Goal: Information Seeking & Learning: Learn about a topic

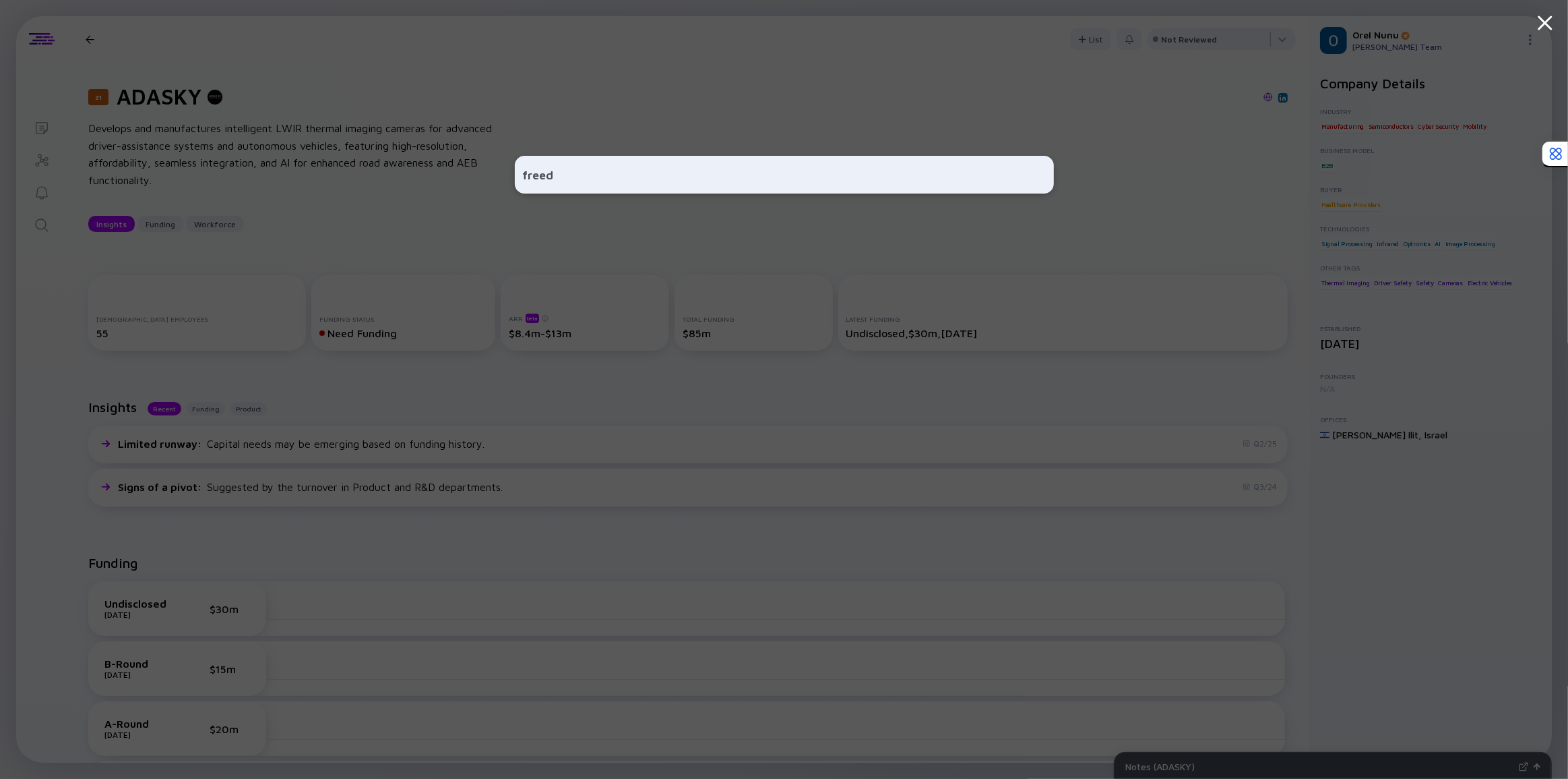
type input "freed"
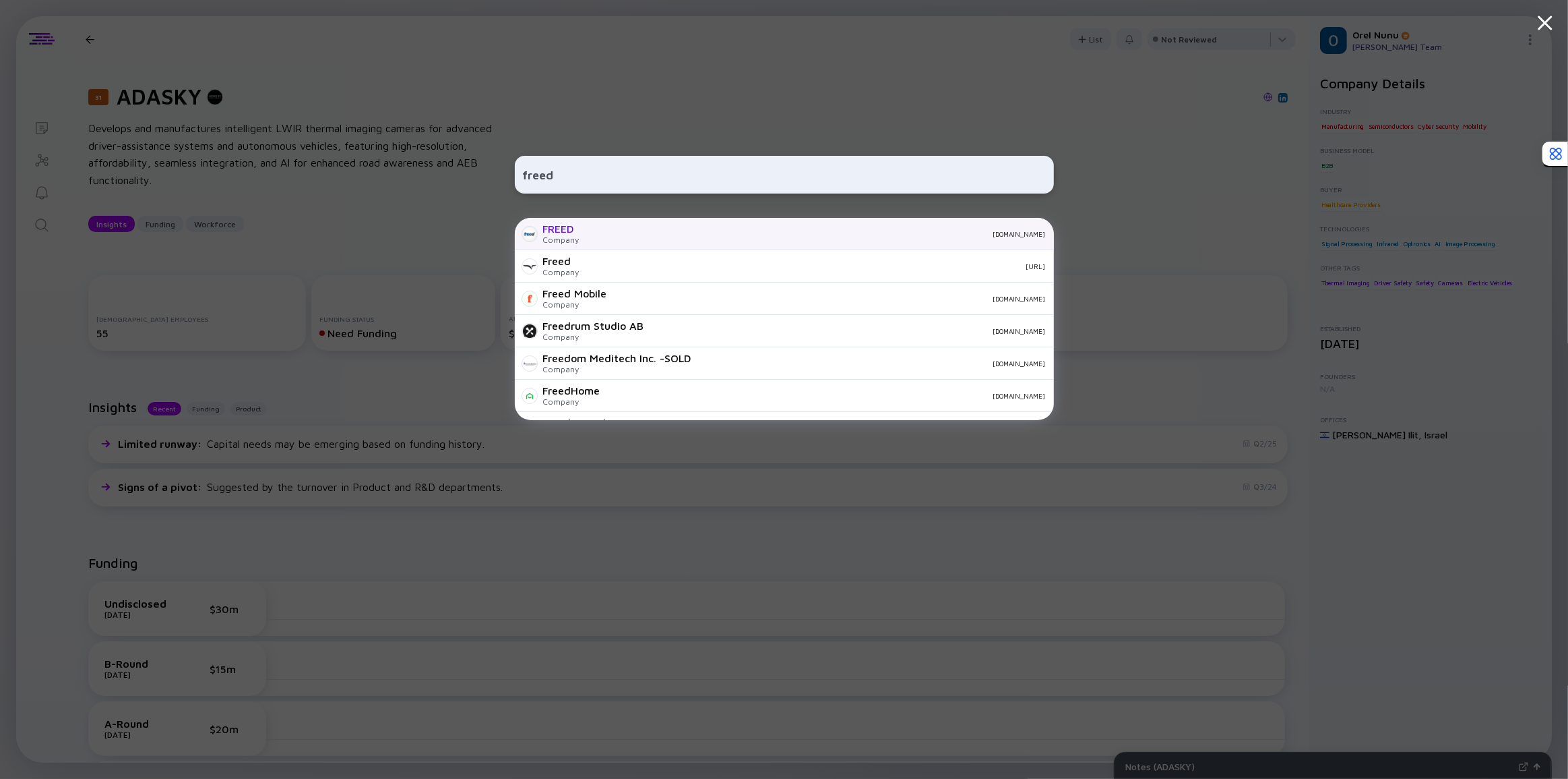
click at [570, 222] on div "FREED" at bounding box center [561, 228] width 37 height 12
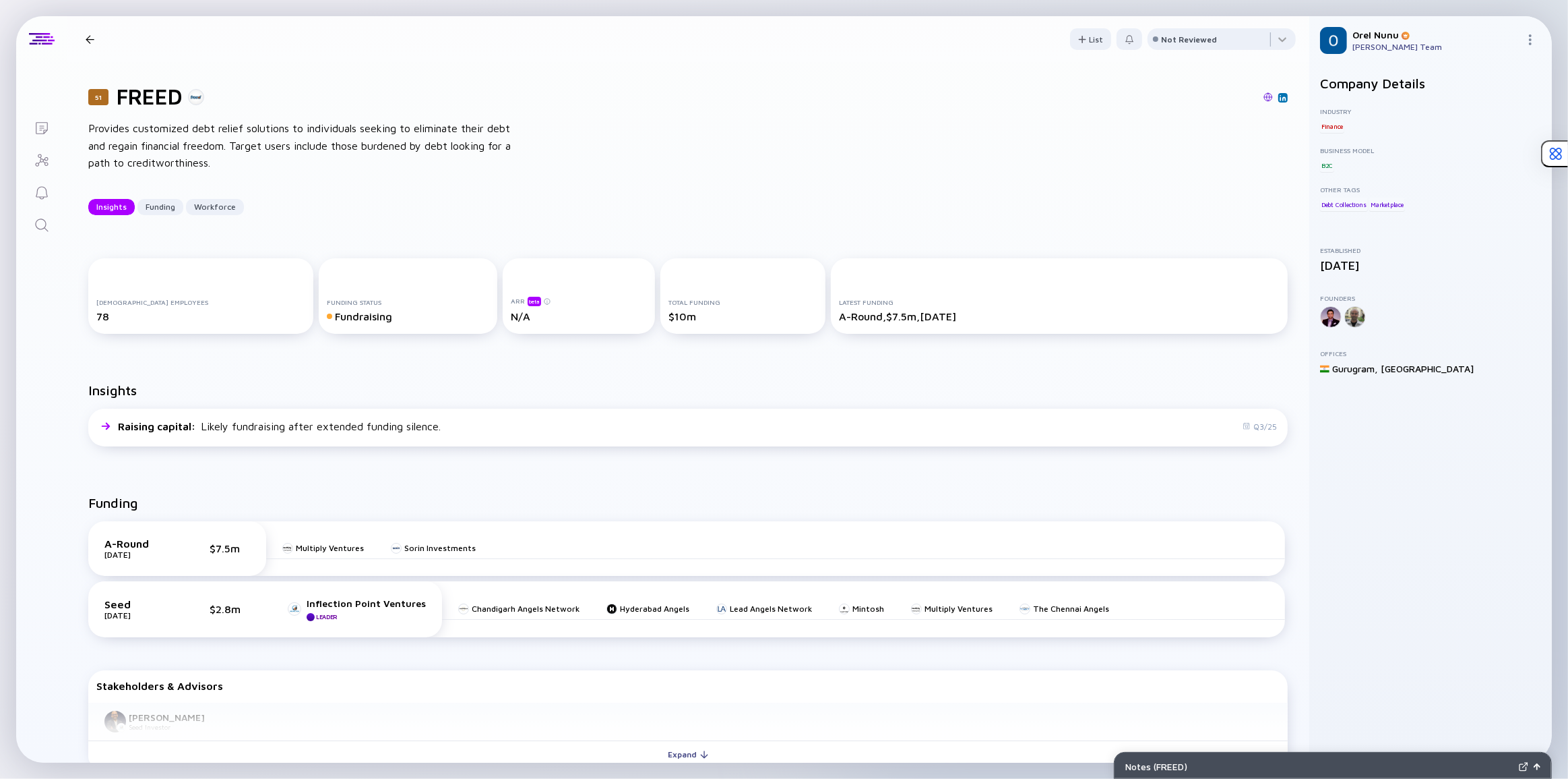
click at [35, 225] on icon "Search" at bounding box center [41, 225] width 13 height 13
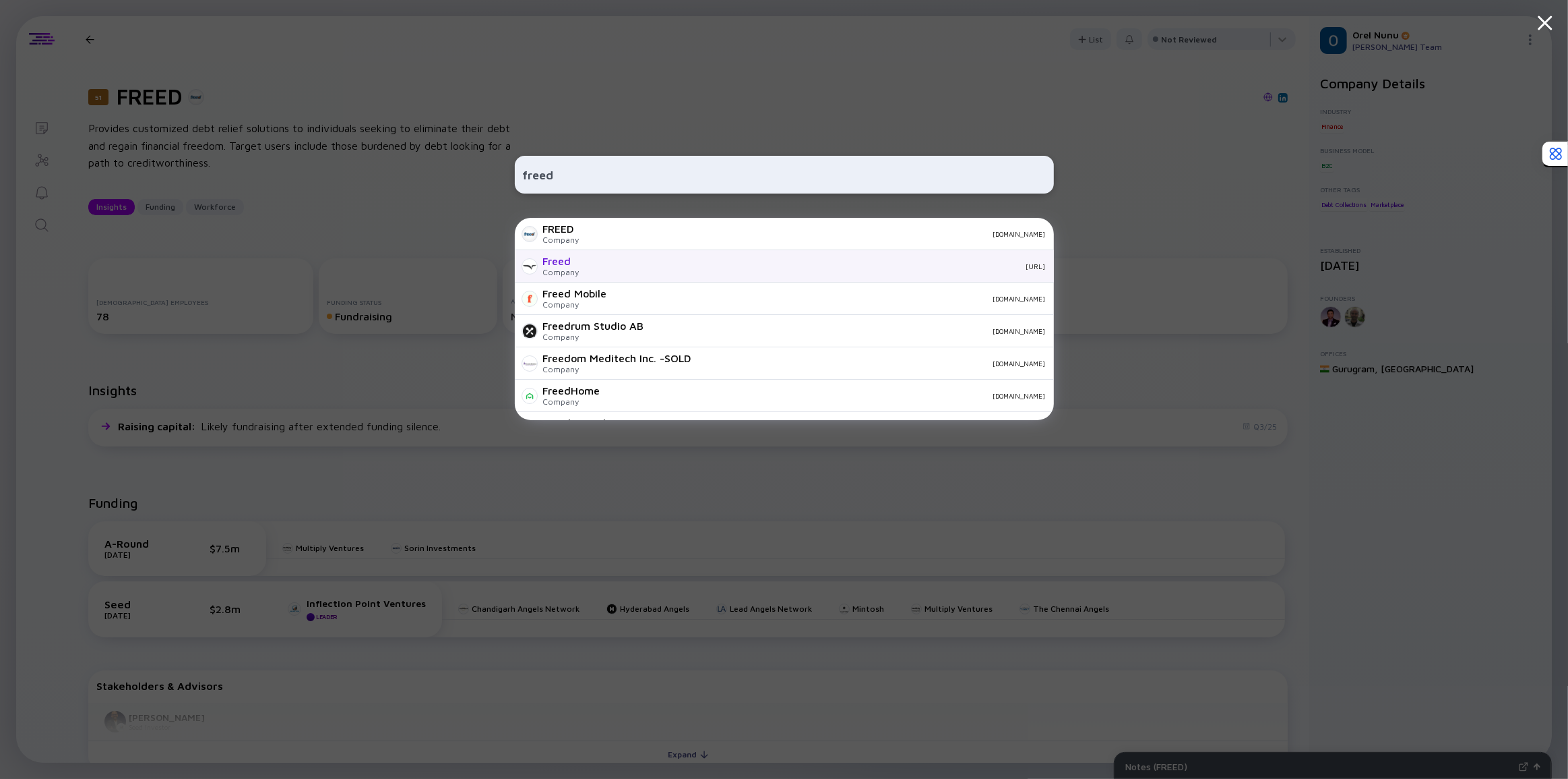
type input "freed"
click at [557, 262] on div "Freed" at bounding box center [561, 261] width 37 height 12
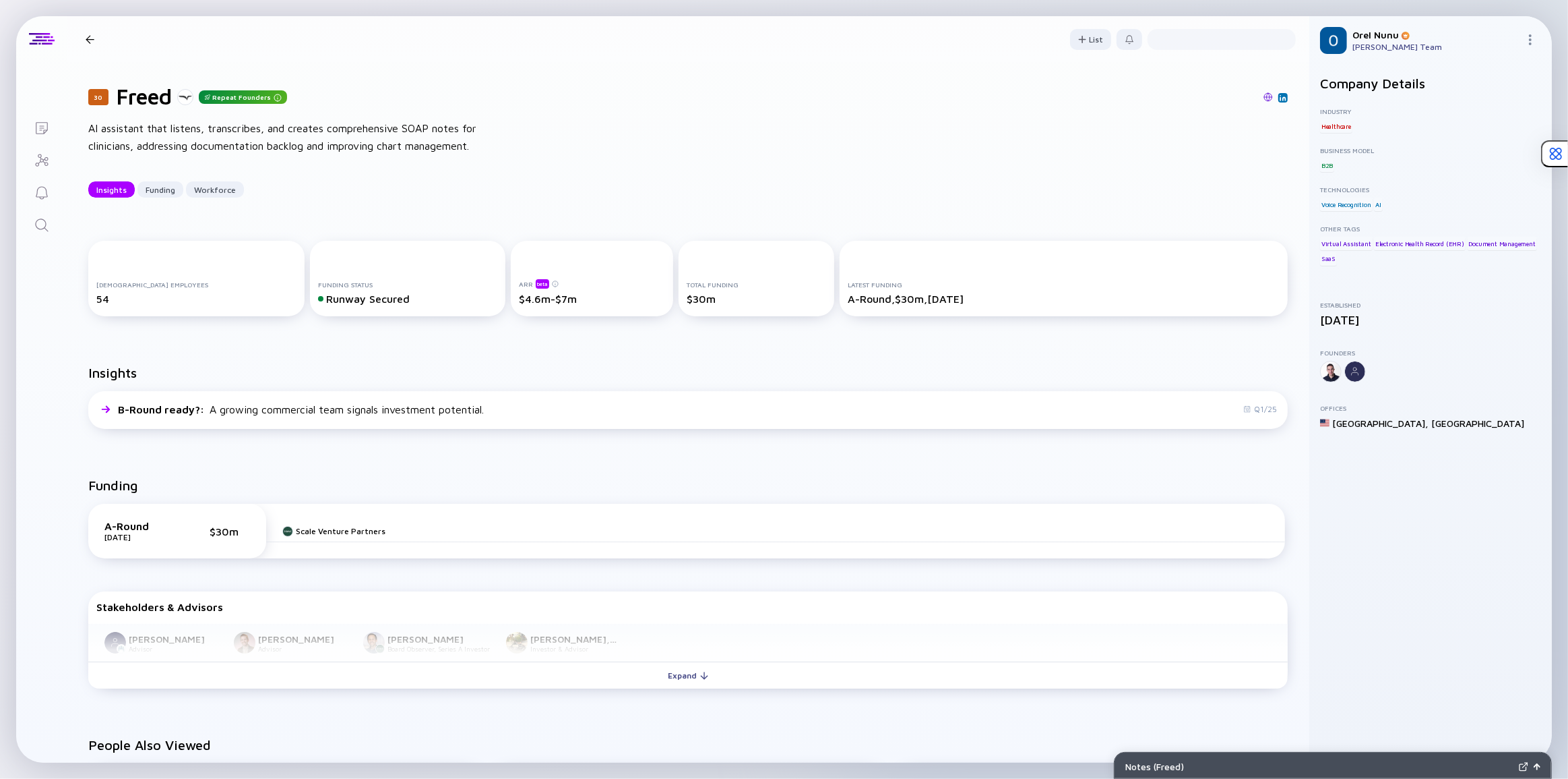
click at [583, 186] on div "Insights Funding Workforce" at bounding box center [688, 190] width 1200 height 16
click at [496, 148] on div "AI assistant that listens, transcribes, and creates comprehensive SOAP notes fo…" at bounding box center [303, 137] width 431 height 35
click at [571, 219] on div "[DEMOGRAPHIC_DATA] Employees 54 Funding Status Runway Secured ARR beta $4.6m-$7…" at bounding box center [689, 281] width 1243 height 124
click at [53, 222] on link "Search" at bounding box center [41, 224] width 51 height 33
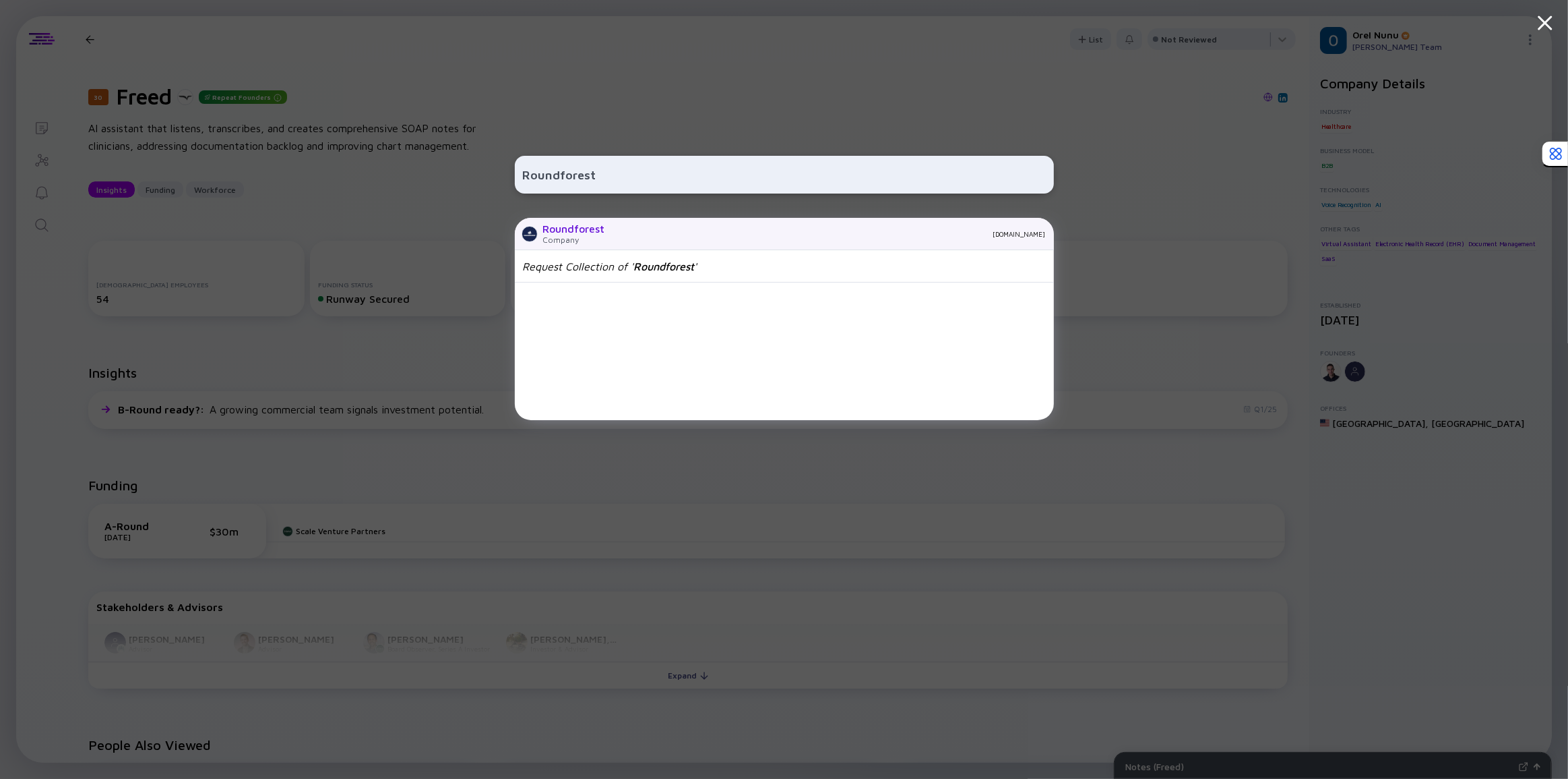
type input "Roundforest"
click at [611, 236] on div "Roundforest Company [DOMAIN_NAME]" at bounding box center [785, 234] width 539 height 33
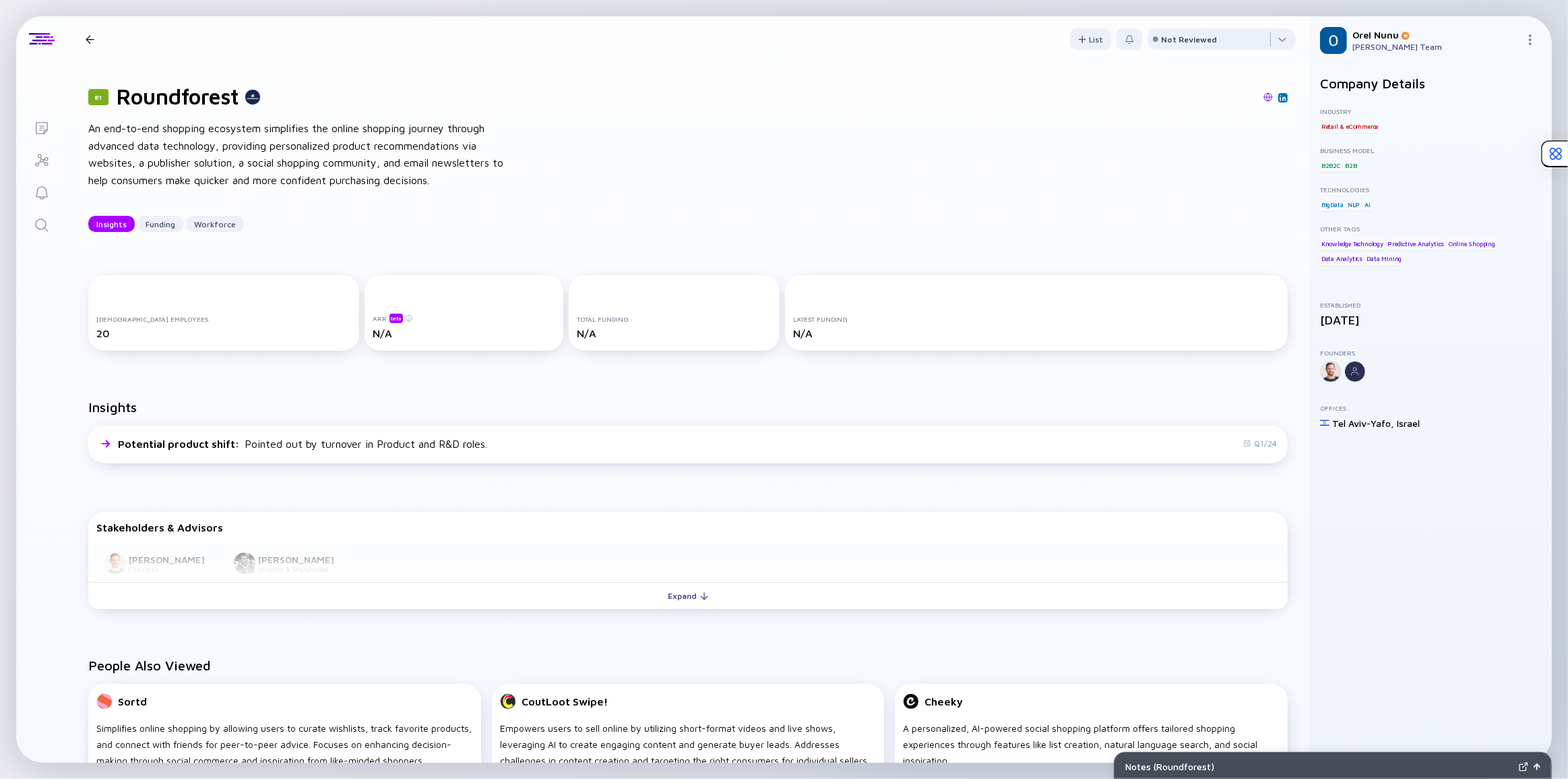
click at [582, 131] on div "81 Roundforest An end-to-end shopping ecosystem simplifies the online shopping …" at bounding box center [689, 158] width 1243 height 192
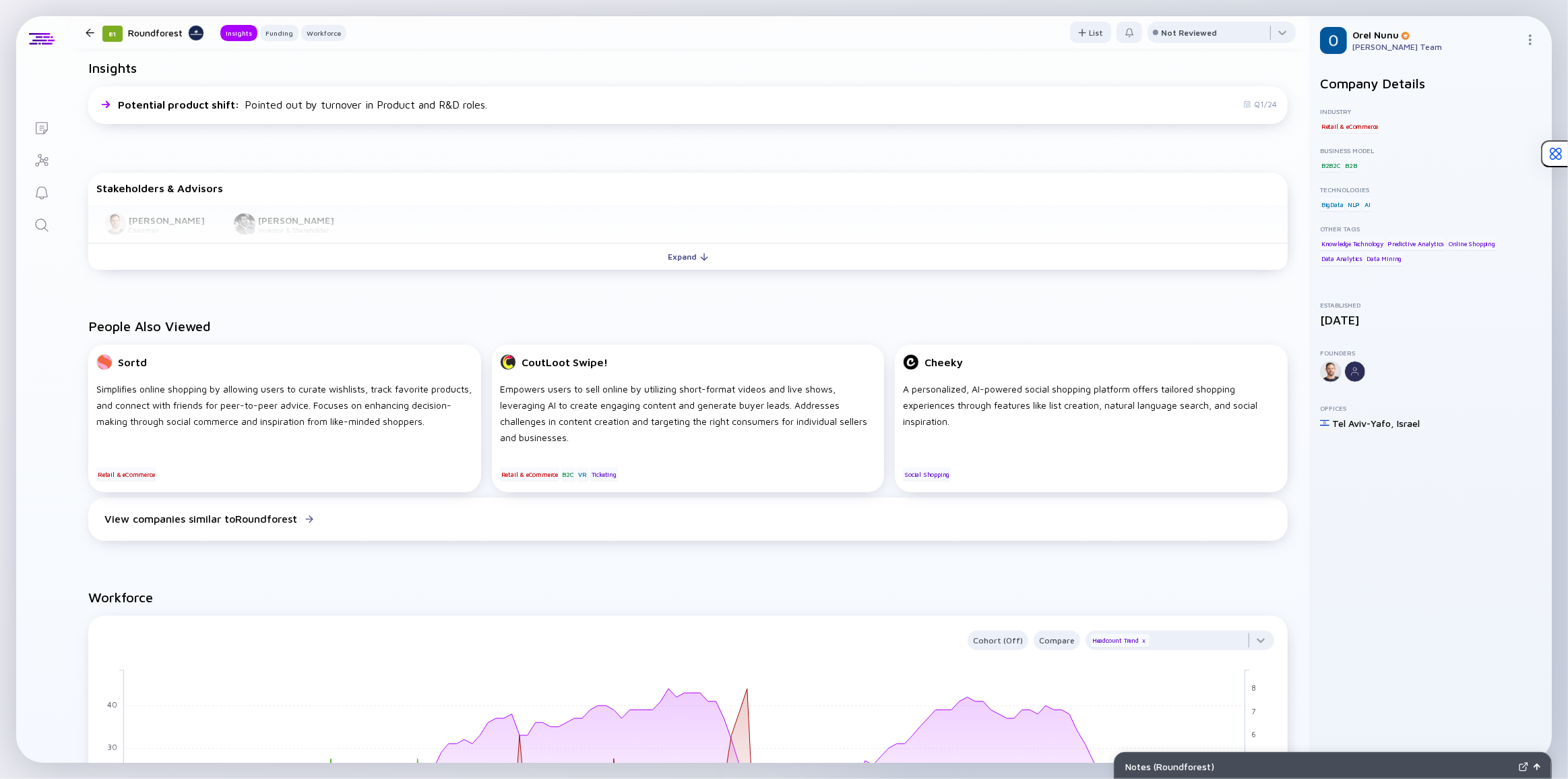
scroll to position [184, 0]
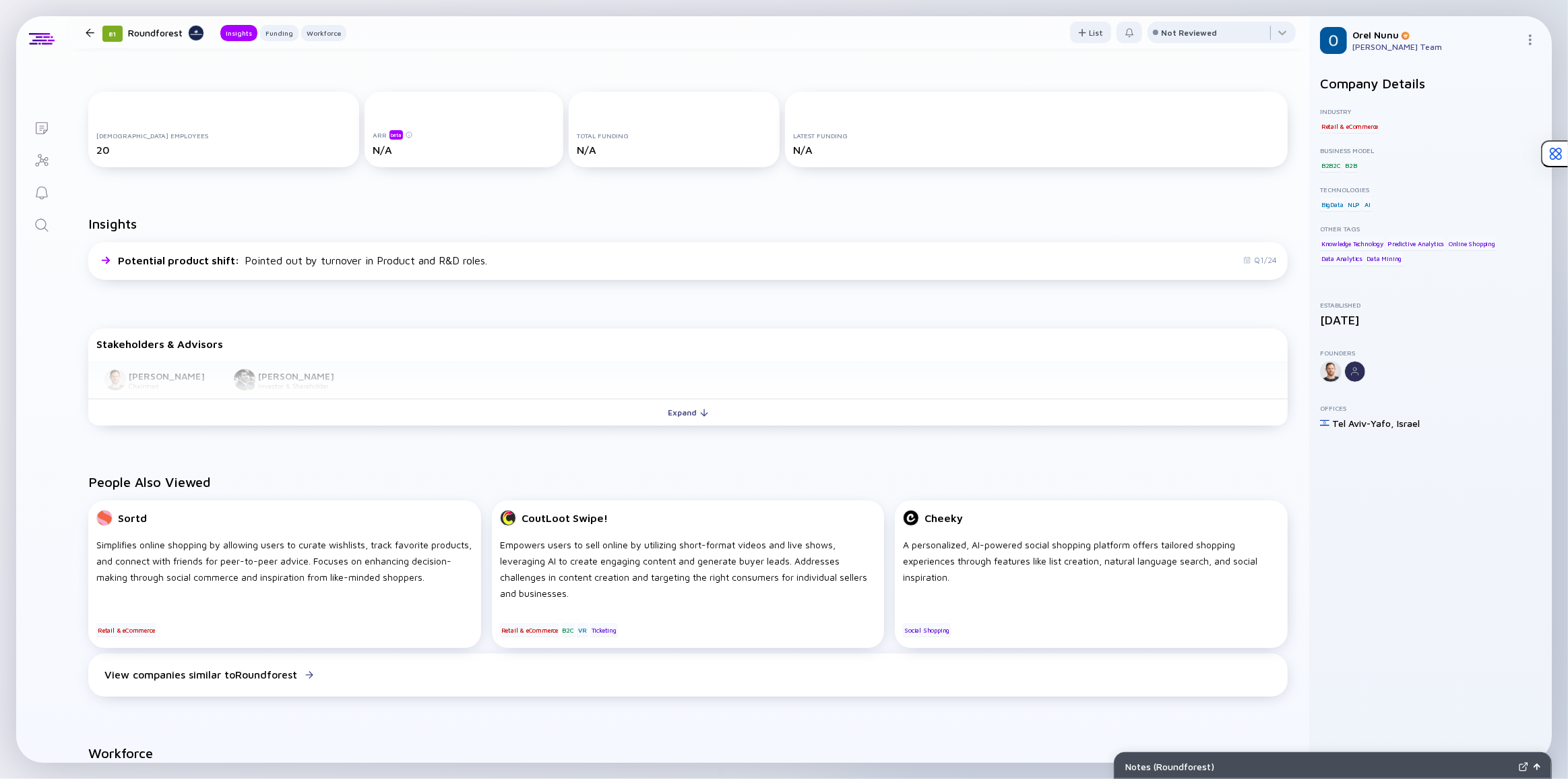
click at [44, 232] on icon "Search" at bounding box center [42, 226] width 16 height 16
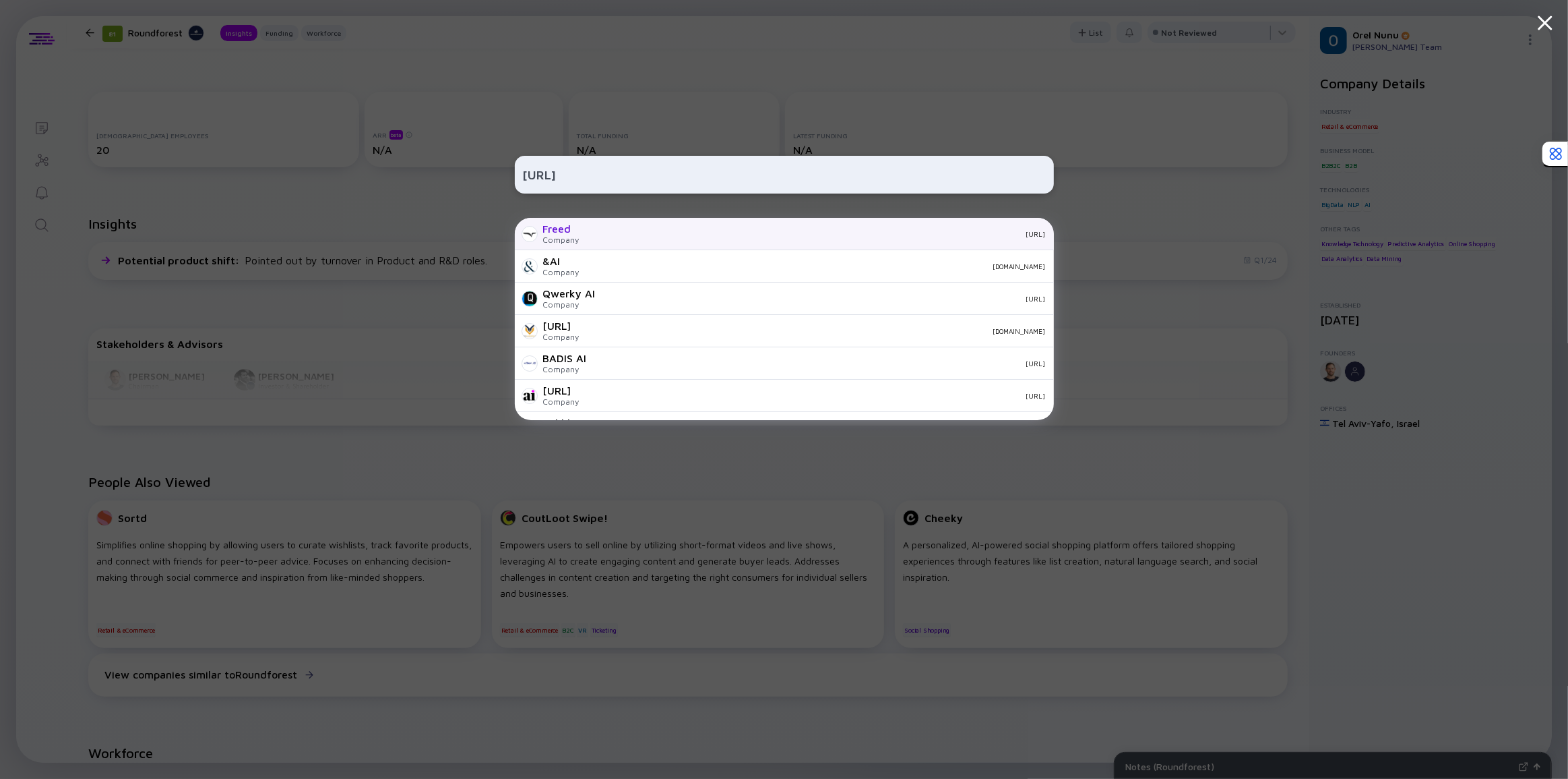
type input "[URL]"
click at [624, 240] on div "Freed Company [URL]" at bounding box center [785, 234] width 539 height 33
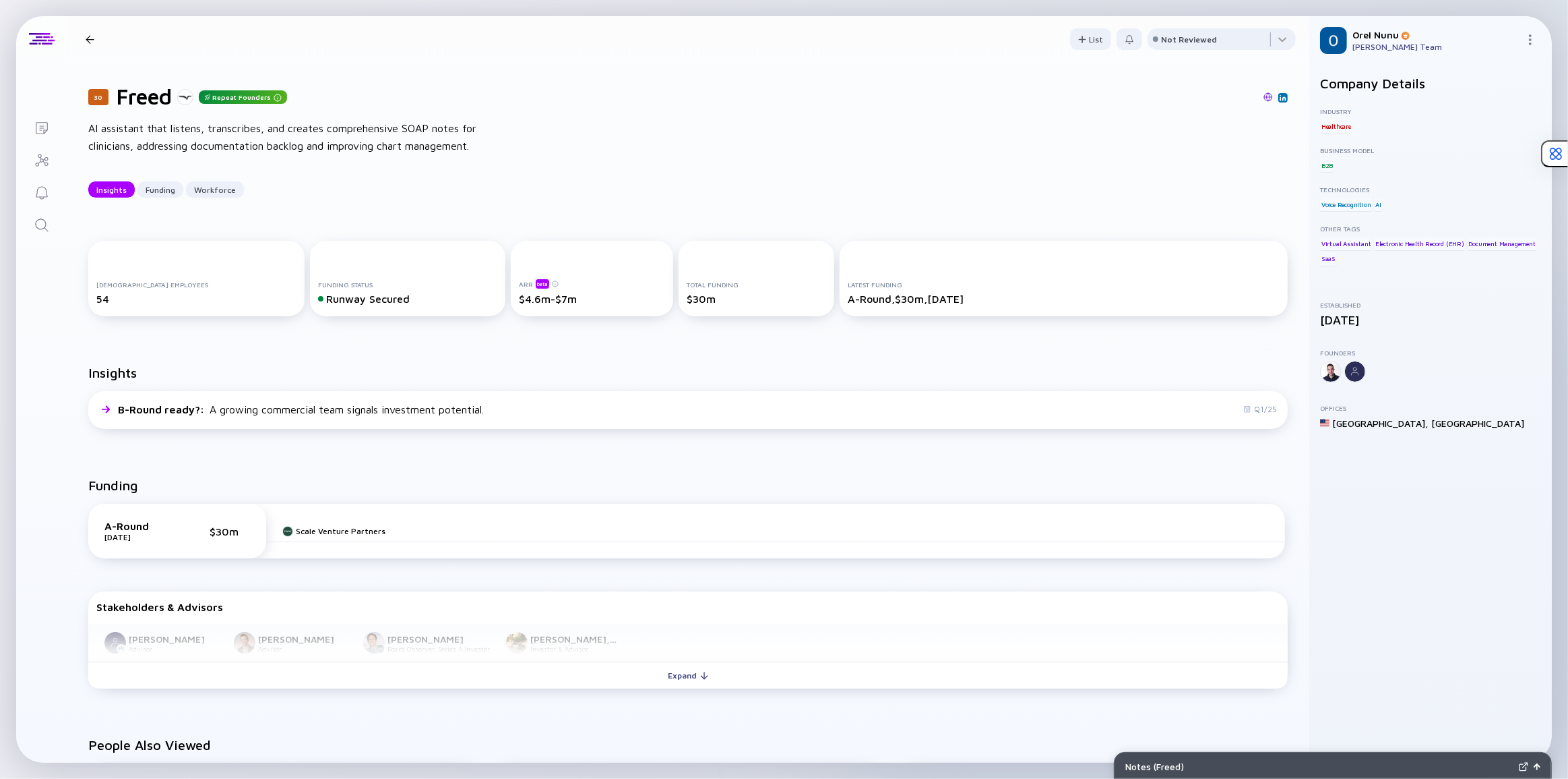
click at [42, 224] on icon "Search" at bounding box center [42, 226] width 16 height 16
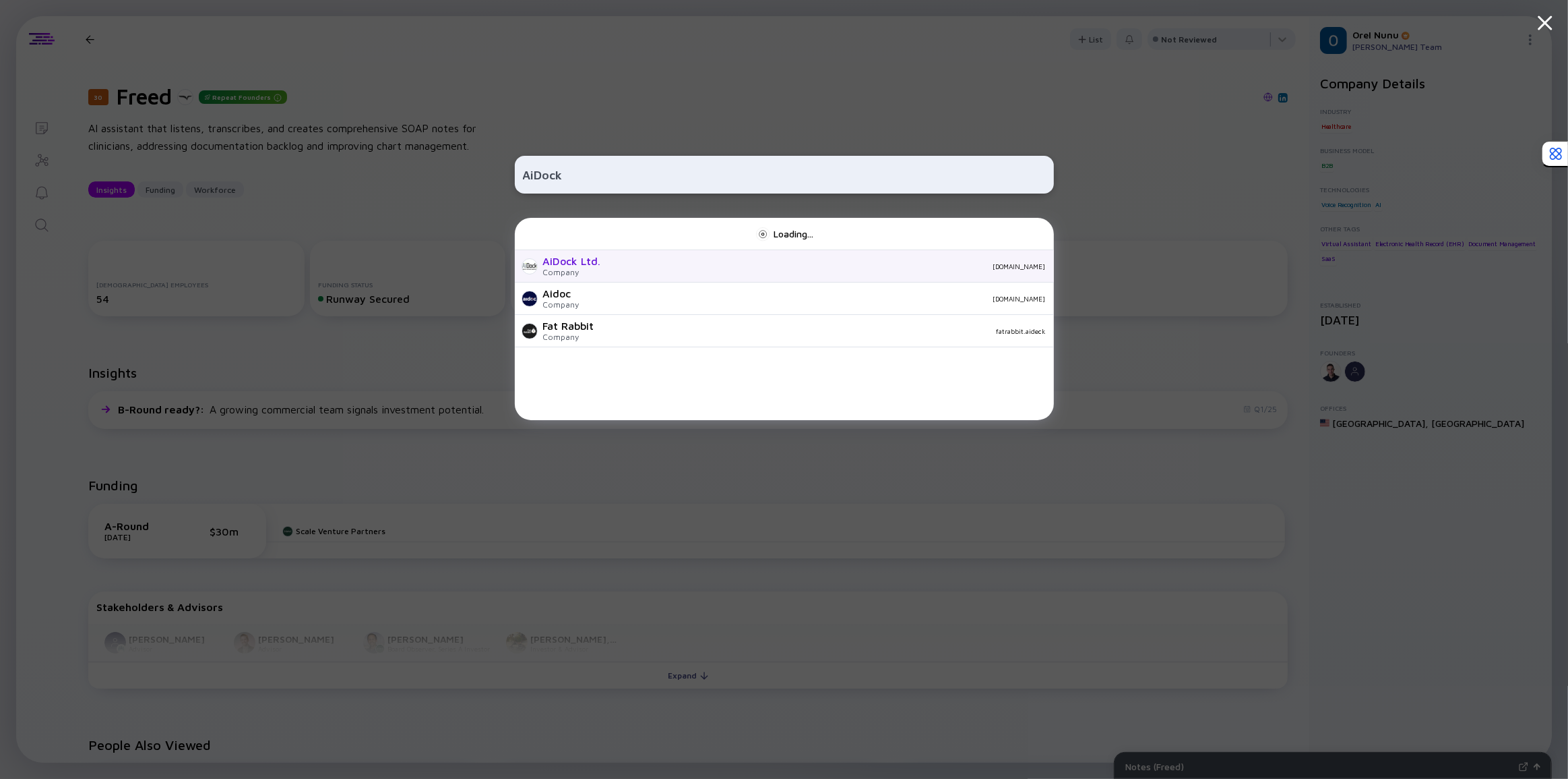
type input "AiDock"
click at [560, 257] on div "AiDock Ltd." at bounding box center [572, 261] width 58 height 12
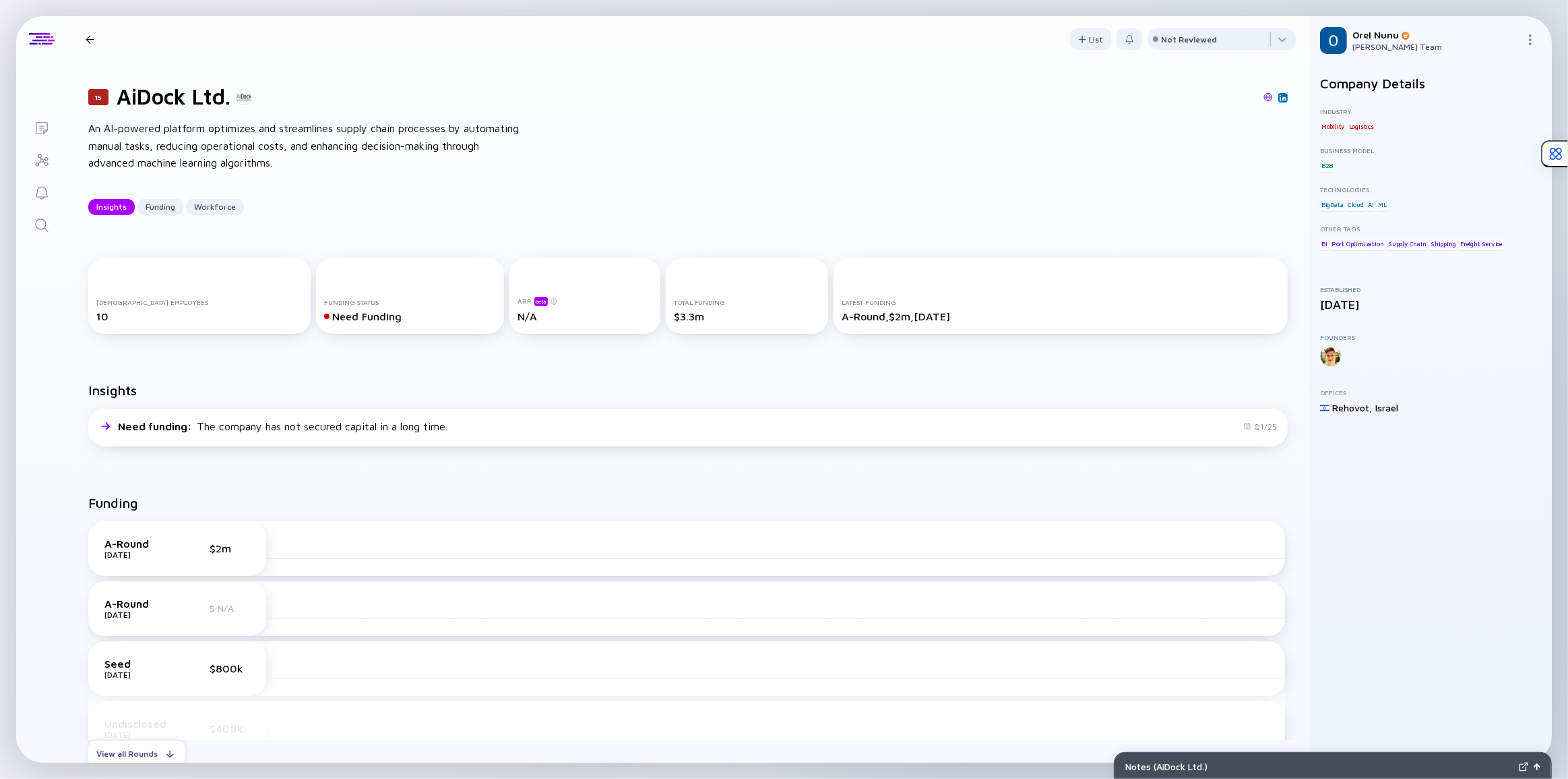
click at [546, 222] on div "15 AiDock Ltd. An AI-powered platform optimizes and streamlines supply chain pr…" at bounding box center [689, 150] width 1243 height 175
